Goal: Find specific page/section: Find specific page/section

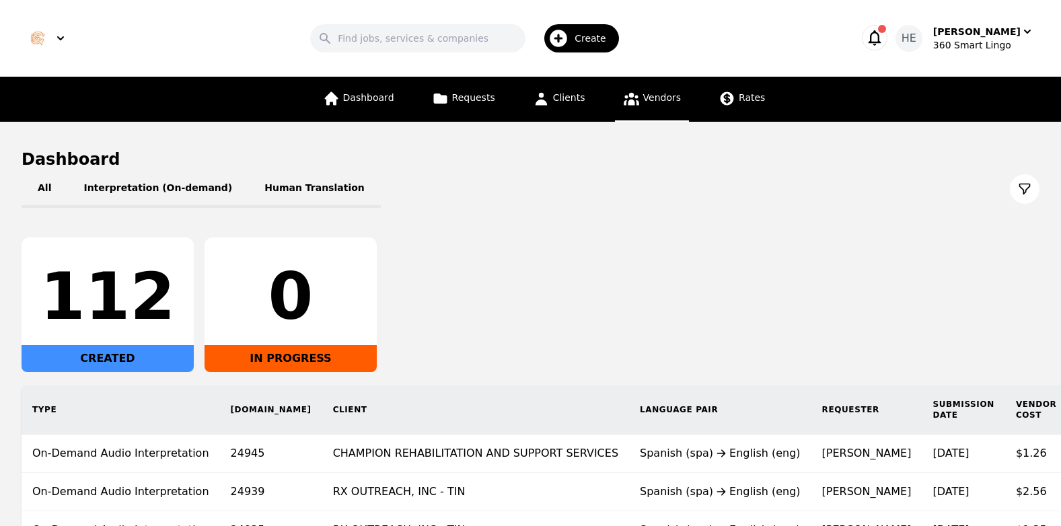
click at [664, 98] on span "Vendors" at bounding box center [662, 97] width 38 height 11
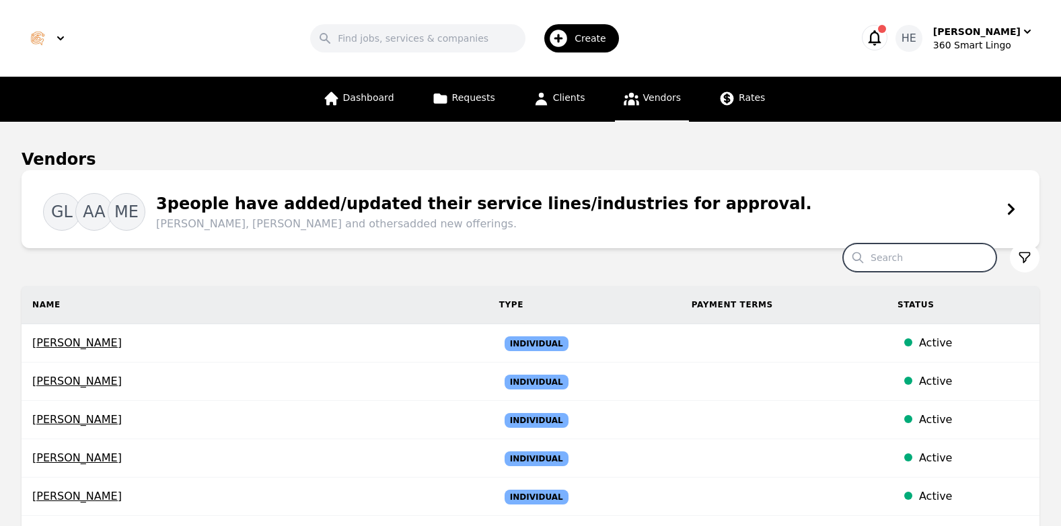
click at [906, 253] on input "Search" at bounding box center [919, 257] width 153 height 28
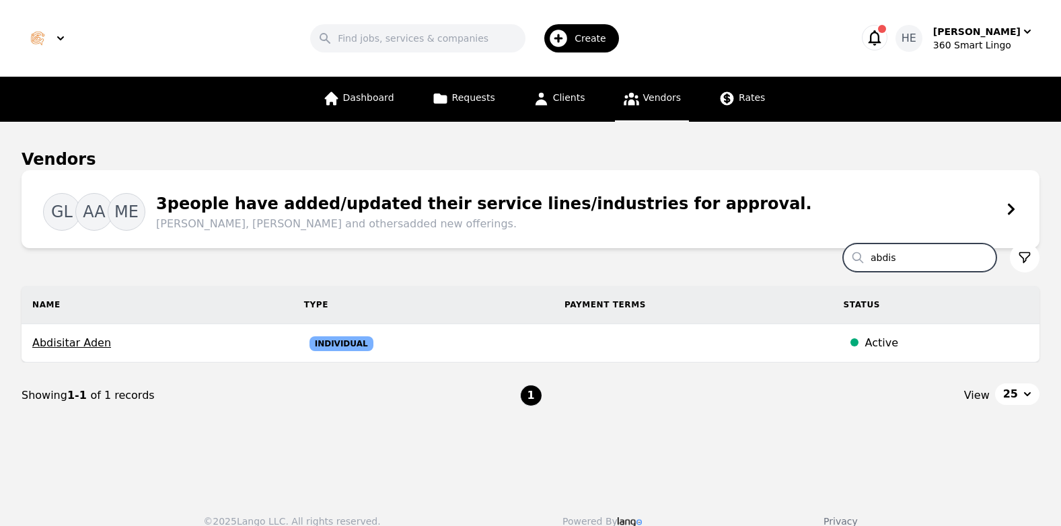
type input "abdis"
